Goal: Task Accomplishment & Management: Use online tool/utility

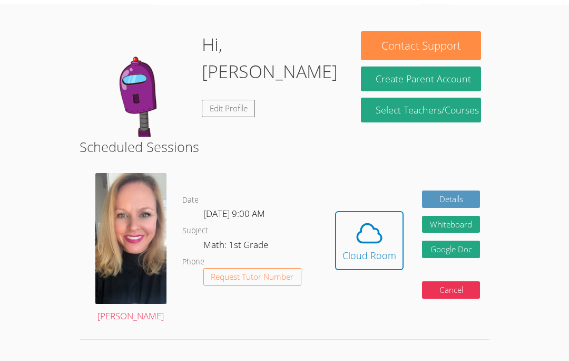
scroll to position [42, 0]
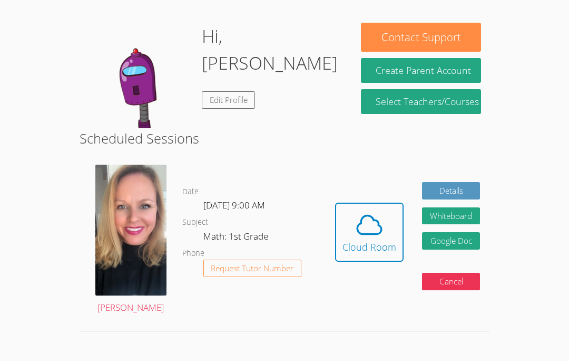
click at [394, 229] on span at bounding box center [370, 225] width 54 height 30
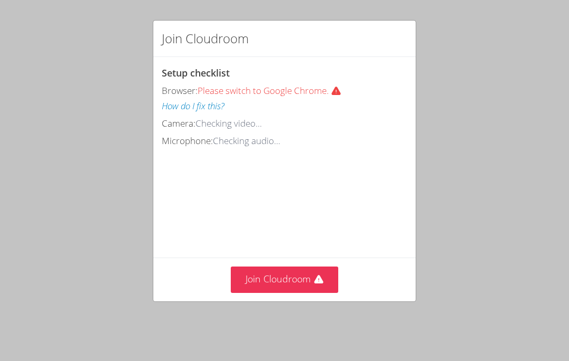
click at [334, 269] on button "Join Cloudroom" at bounding box center [285, 279] width 108 height 26
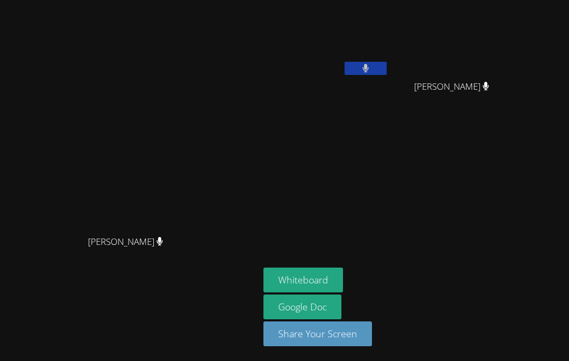
click at [372, 73] on button at bounding box center [366, 68] width 42 height 13
click at [376, 56] on video at bounding box center [326, 39] width 125 height 71
click at [386, 68] on button at bounding box center [366, 68] width 42 height 13
click at [380, 66] on button at bounding box center [366, 68] width 42 height 13
click at [376, 71] on button at bounding box center [366, 68] width 42 height 13
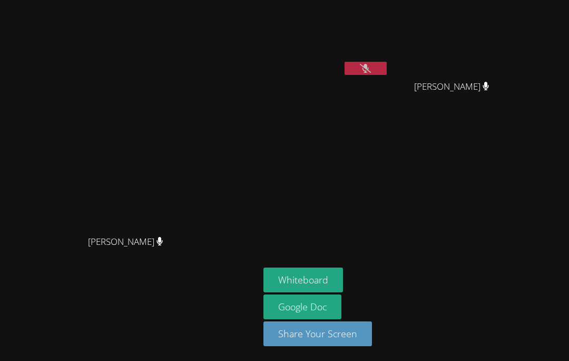
click at [366, 70] on icon at bounding box center [365, 68] width 11 height 9
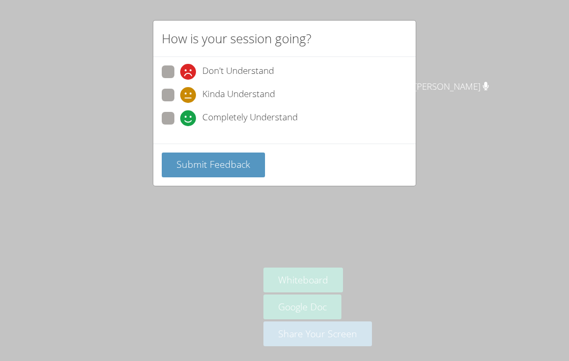
click at [158, 117] on div "Don't Understand Kinda Understand Completely Understand" at bounding box center [284, 100] width 263 height 86
click at [180, 126] on span at bounding box center [180, 126] width 0 height 0
click at [180, 112] on input "Completely Understand" at bounding box center [184, 116] width 9 height 9
radio input "true"
click at [189, 169] on button "Submit Feedback" at bounding box center [213, 164] width 103 height 25
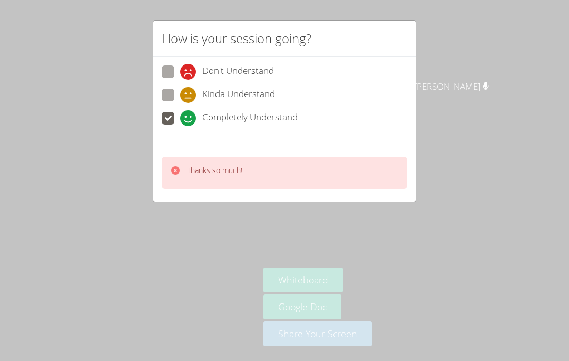
click at [415, 268] on div "How is your session going? Don't Understand Kinda Understand Completely Underst…" at bounding box center [284, 180] width 569 height 361
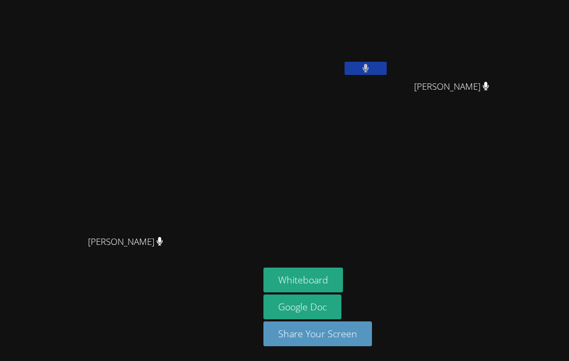
click at [60, 272] on div "[PERSON_NAME]" at bounding box center [129, 251] width 251 height 42
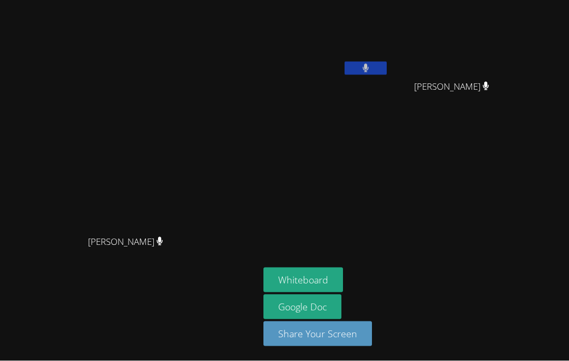
scroll to position [2, 0]
click at [274, 43] on video at bounding box center [326, 39] width 125 height 71
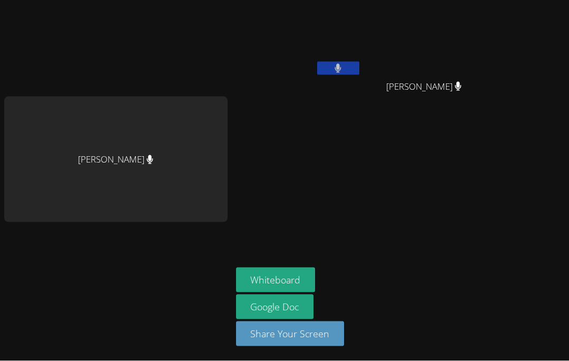
scroll to position [3, 0]
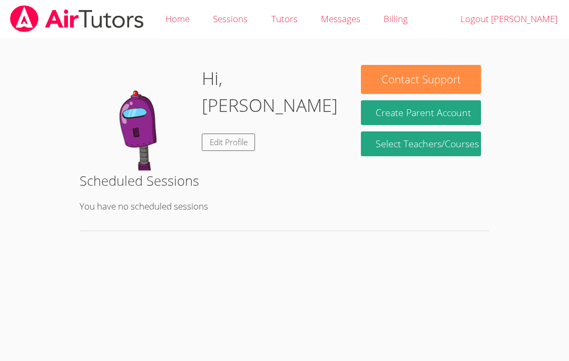
click at [458, 68] on button "Contact Support" at bounding box center [421, 79] width 120 height 29
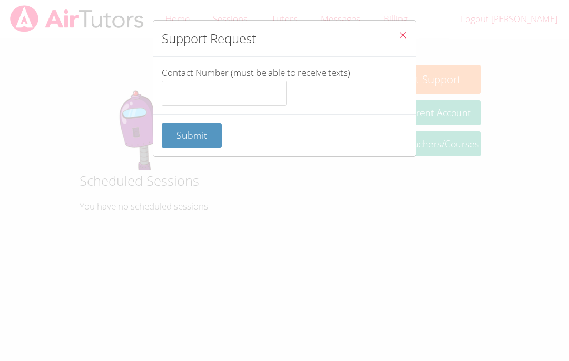
click at [413, 35] on button "Close" at bounding box center [403, 37] width 26 height 32
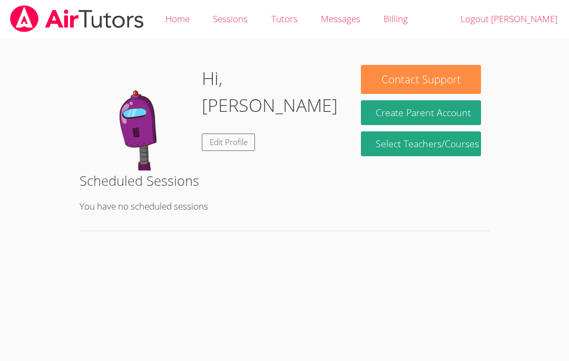
click at [471, 139] on link "Select Teachers/Courses" at bounding box center [421, 143] width 120 height 25
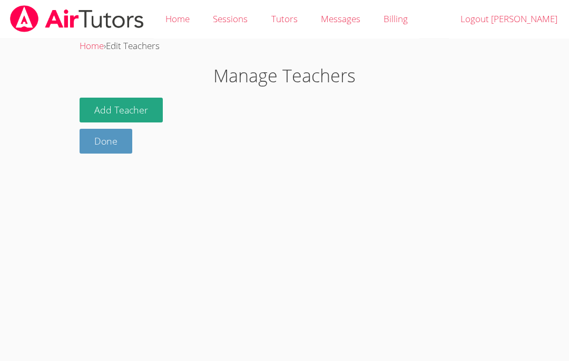
click at [105, 141] on link "Done" at bounding box center [106, 141] width 53 height 25
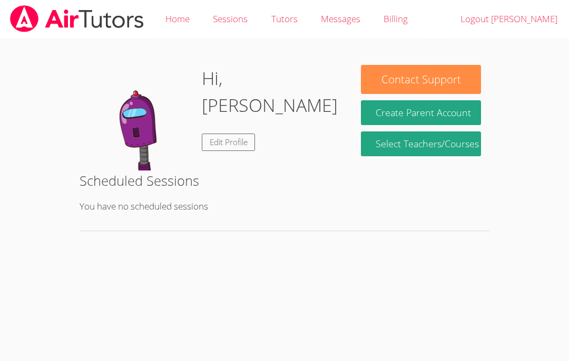
click at [463, 118] on button "Create Parent Account" at bounding box center [421, 112] width 120 height 25
